Goal: Information Seeking & Learning: Learn about a topic

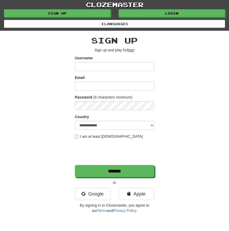
click at [51, 77] on div "**********" at bounding box center [114, 123] width 198 height 185
click at [98, 194] on link "Google" at bounding box center [93, 194] width 36 height 12
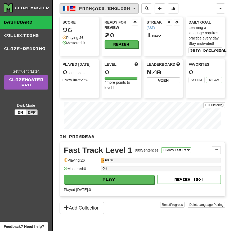
click at [95, 12] on button "Français / English" at bounding box center [99, 8] width 79 height 10
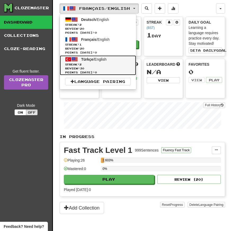
click at [108, 65] on span "Streak: 2" at bounding box center [98, 64] width 66 height 4
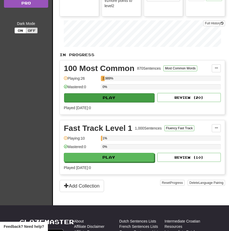
scroll to position [82, 0]
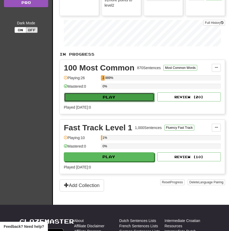
click at [120, 100] on button "Play" at bounding box center [109, 97] width 90 height 9
select select "**"
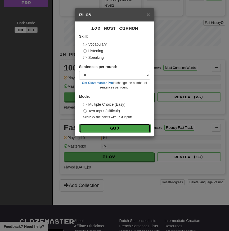
click at [113, 126] on button "Go" at bounding box center [114, 128] width 71 height 9
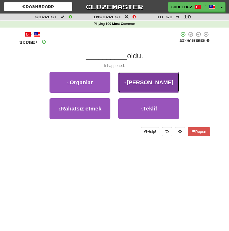
click at [132, 88] on button "2 . [GEOGRAPHIC_DATA]" at bounding box center [148, 82] width 61 height 21
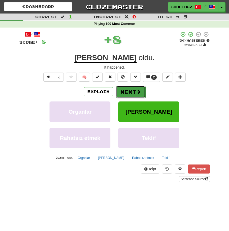
click at [124, 90] on button "Next" at bounding box center [131, 92] width 30 height 12
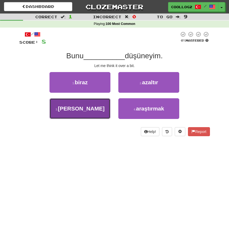
click at [93, 107] on button "3 . [PERSON_NAME]" at bounding box center [79, 108] width 61 height 21
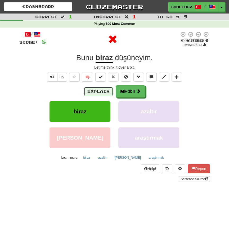
click at [98, 93] on button "Explain" at bounding box center [98, 91] width 29 height 9
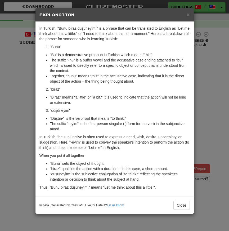
click at [56, 90] on li ""biraz"" at bounding box center [120, 88] width 140 height 5
copy li "biraz"
click at [187, 17] on span "×" at bounding box center [187, 14] width 3 height 6
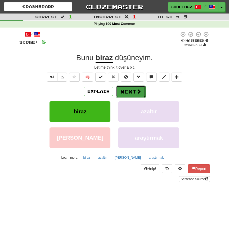
click at [131, 90] on button "Next" at bounding box center [131, 91] width 30 height 12
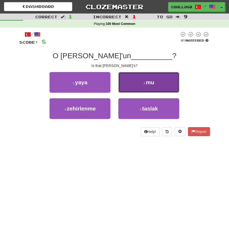
click at [153, 78] on button "2 . mu" at bounding box center [148, 82] width 61 height 21
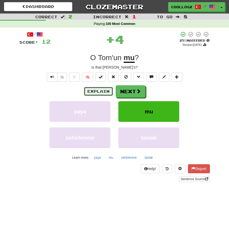
click at [100, 92] on button "Explain" at bounding box center [98, 91] width 29 height 9
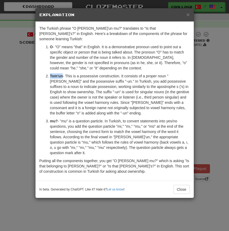
drag, startPoint x: 62, startPoint y: 69, endPoint x: 50, endPoint y: 69, distance: 11.6
click at [50, 74] on strong "Tom'un" at bounding box center [56, 76] width 13 height 4
copy strong "Tom'un"
click at [130, 165] on p "Putting all the components together, you get "O [PERSON_NAME] mu?" which is ask…" at bounding box center [114, 166] width 150 height 16
click at [140, 84] on p "[PERSON_NAME] - This is a possessive construction. It consists of a proper noun…" at bounding box center [120, 94] width 140 height 42
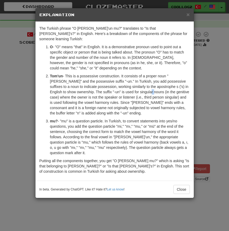
click at [140, 84] on p "[PERSON_NAME] - This is a possessive construction. It consists of a proper noun…" at bounding box center [120, 94] width 140 height 42
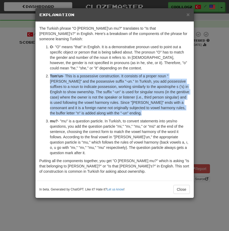
click at [140, 84] on p "[PERSON_NAME] - This is a possessive construction. It consists of a proper noun…" at bounding box center [120, 94] width 140 height 42
click at [126, 110] on p "[PERSON_NAME] - This is a possessive construction. It consists of a proper noun…" at bounding box center [120, 94] width 140 height 42
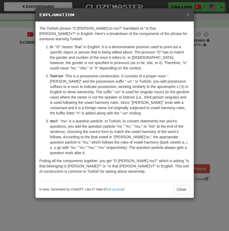
click at [102, 136] on p "mu? - "mu" is a question particle. In Turkish, to convert statements into yes/n…" at bounding box center [120, 136] width 140 height 37
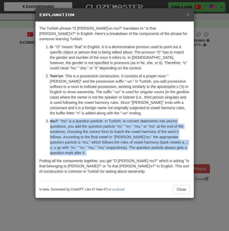
click at [102, 136] on p "mu? - "mu" is a question particle. In Turkish, to convert statements into yes/n…" at bounding box center [120, 136] width 140 height 37
click at [119, 136] on p "mu? - "mu" is a question particle. In Turkish, to convert statements into yes/n…" at bounding box center [120, 136] width 140 height 37
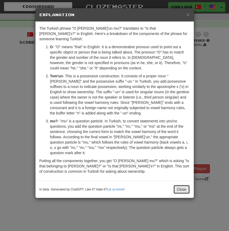
click at [176, 185] on button "Close" at bounding box center [181, 189] width 16 height 9
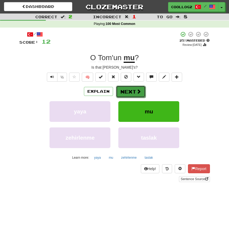
click at [137, 94] on button "Next" at bounding box center [131, 91] width 30 height 12
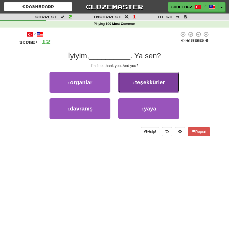
click at [135, 79] on button "2 . teşekkürler" at bounding box center [148, 82] width 61 height 21
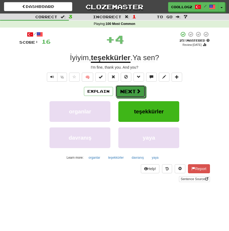
drag, startPoint x: 132, startPoint y: 90, endPoint x: 150, endPoint y: 57, distance: 37.8
click at [150, 57] on div "/ Score: 16 + 4 25 % Mastered Review: [DATE] İyiyim , teşekkürler . Ya sen ? I'…" at bounding box center [114, 106] width 190 height 150
click at [150, 57] on span "sen" at bounding box center [149, 57] width 12 height 8
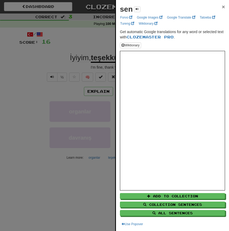
click at [223, 5] on span "×" at bounding box center [223, 7] width 3 height 6
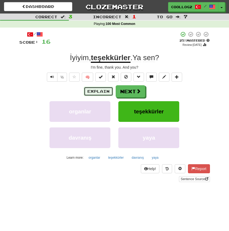
click at [101, 94] on button "Explain" at bounding box center [98, 91] width 29 height 9
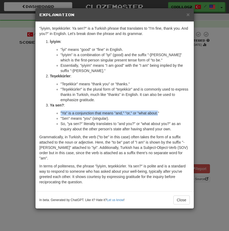
drag, startPoint x: 161, startPoint y: 113, endPoint x: 57, endPoint y: 110, distance: 103.5
click at [61, 110] on li ""Ya" is a conjunction that means "and," "or," or "what about."" at bounding box center [125, 112] width 129 height 5
copy li ""Ya" is a conjunction that means "and," "or," or "what about."
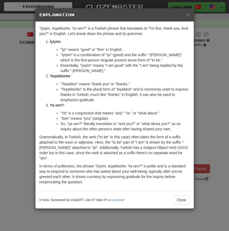
click at [108, 112] on li ""Ya" is a conjunction that means "and," "or," or "what about."" at bounding box center [125, 112] width 129 height 5
click at [188, 16] on span "×" at bounding box center [187, 14] width 3 height 6
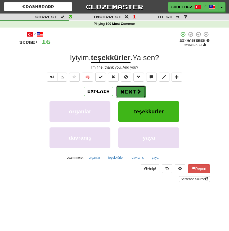
click at [133, 88] on button "Next" at bounding box center [131, 91] width 30 height 12
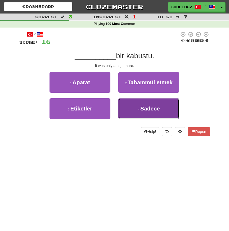
click at [145, 106] on span "Sadece" at bounding box center [150, 108] width 20 height 6
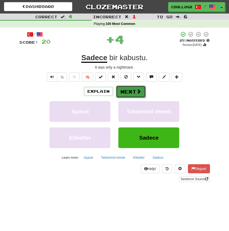
click at [126, 89] on button "Next" at bounding box center [131, 91] width 30 height 12
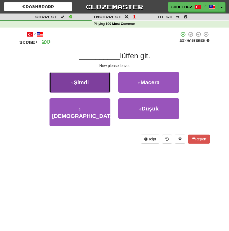
click at [84, 77] on button "1 . [GEOGRAPHIC_DATA]" at bounding box center [79, 82] width 61 height 21
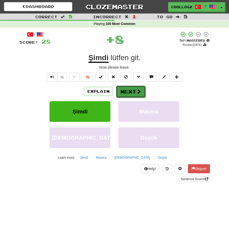
click at [129, 90] on button "Next" at bounding box center [131, 91] width 30 height 12
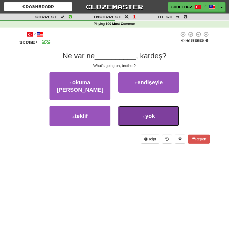
click at [138, 107] on button "4 . yok" at bounding box center [148, 116] width 61 height 21
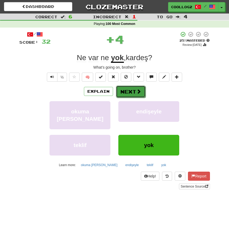
click at [141, 94] on button "Next" at bounding box center [131, 91] width 30 height 12
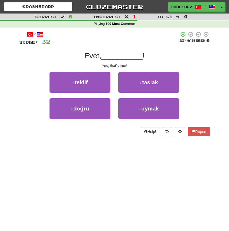
click at [115, 65] on div "Yes, that's true!" at bounding box center [114, 65] width 190 height 5
click at [131, 65] on div "Yes, that's true!" at bounding box center [114, 65] width 190 height 5
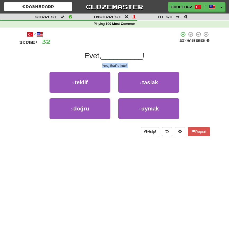
click at [131, 65] on div "Yes, that's true!" at bounding box center [114, 65] width 190 height 5
click at [144, 59] on div "Evet, __________ !" at bounding box center [114, 56] width 190 height 10
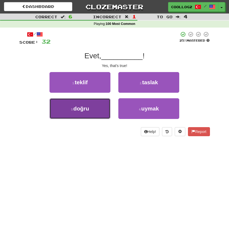
click at [76, 103] on button "3 . doğru" at bounding box center [79, 108] width 61 height 21
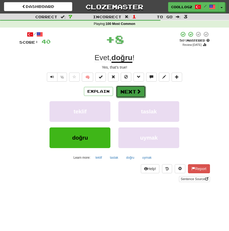
click at [139, 94] on button "Next" at bounding box center [131, 91] width 30 height 12
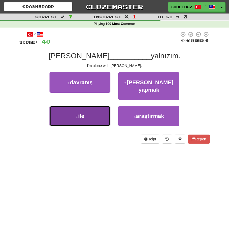
click at [93, 106] on button "3 . ile" at bounding box center [79, 116] width 61 height 21
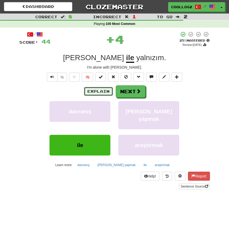
click at [101, 89] on button "Explain" at bounding box center [98, 91] width 29 height 9
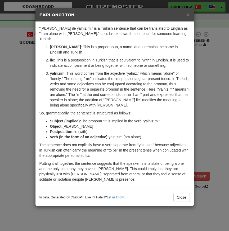
click at [53, 57] on p "ile : This is a postposition in Turkish that is equivalent to "with" in English…" at bounding box center [120, 62] width 140 height 11
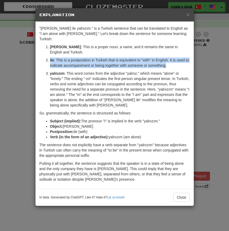
click at [53, 57] on p "ile : This is a postposition in Turkish that is equivalent to "with" in English…" at bounding box center [120, 62] width 140 height 11
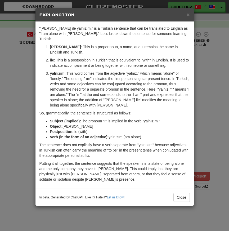
click at [50, 58] on strong "ile" at bounding box center [52, 60] width 4 height 4
copy strong "ile"
click at [51, 58] on strong "ile" at bounding box center [52, 60] width 4 height 4
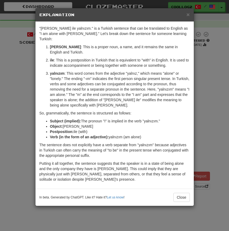
click at [94, 71] on p "yalnızım : This word comes from the adjective "yalnız," which means "alone" or …" at bounding box center [120, 89] width 140 height 37
drag, startPoint x: 42, startPoint y: 29, endPoint x: 66, endPoint y: 29, distance: 24.3
click at [66, 29] on p ""[PERSON_NAME] ile yalnızım." is a Turkish sentence that can be translated to E…" at bounding box center [114, 34] width 150 height 16
copy p "om ile yalnızım"
click at [66, 29] on p ""[PERSON_NAME] ile yalnızım." is a Turkish sentence that can be translated to E…" at bounding box center [114, 34] width 150 height 16
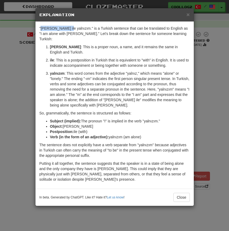
drag, startPoint x: 66, startPoint y: 29, endPoint x: 41, endPoint y: 28, distance: 25.1
click at [41, 28] on p ""[PERSON_NAME] ile yalnızım." is a Turkish sentence that can be translated to E…" at bounding box center [114, 34] width 150 height 16
copy p "[PERSON_NAME] ile yalnızım"
click at [136, 98] on div ""[PERSON_NAME] ile yalnızım." is a Turkish sentence that can be translated to E…" at bounding box center [114, 105] width 158 height 167
click at [183, 16] on h5 "Explanation" at bounding box center [114, 14] width 150 height 5
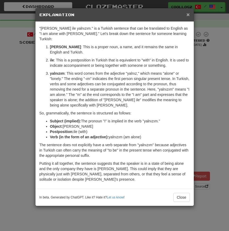
click at [187, 16] on span "×" at bounding box center [187, 14] width 3 height 6
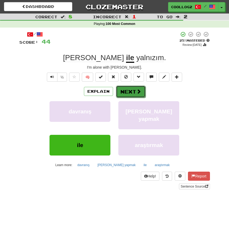
click at [140, 92] on span at bounding box center [138, 91] width 5 height 5
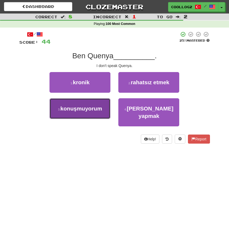
click at [88, 116] on button "3 . konuşmuyorum" at bounding box center [79, 108] width 61 height 21
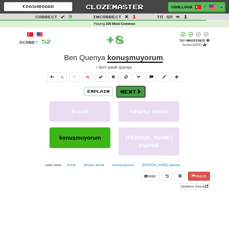
click at [138, 90] on span at bounding box center [138, 91] width 5 height 5
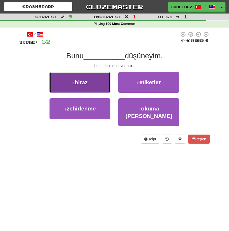
click at [95, 85] on button "1 . biraz" at bounding box center [79, 82] width 61 height 21
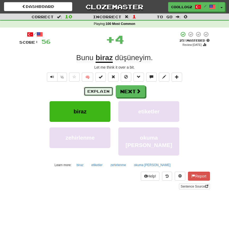
click at [100, 93] on button "Explain" at bounding box center [98, 91] width 29 height 9
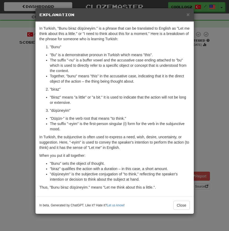
click at [186, 16] on h5 "Explanation" at bounding box center [114, 14] width 150 height 5
click at [186, 16] on span "×" at bounding box center [187, 14] width 3 height 6
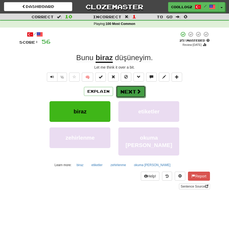
click at [129, 90] on button "Next" at bounding box center [131, 91] width 30 height 12
